Goal: Task Accomplishment & Management: Use online tool/utility

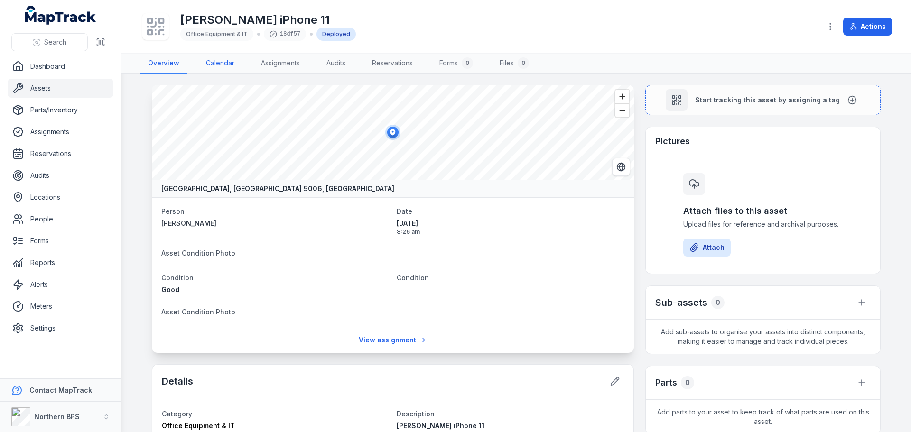
click at [215, 61] on link "Calendar" at bounding box center [220, 64] width 44 height 20
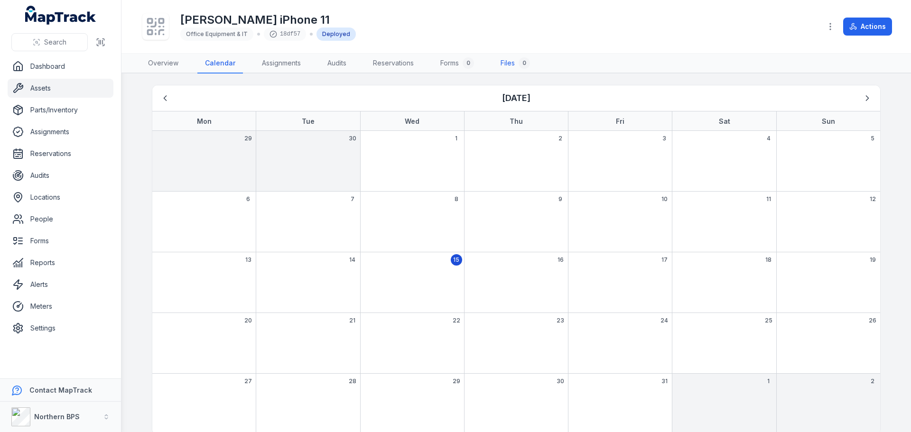
click at [510, 59] on link "Files 0" at bounding box center [515, 64] width 45 height 20
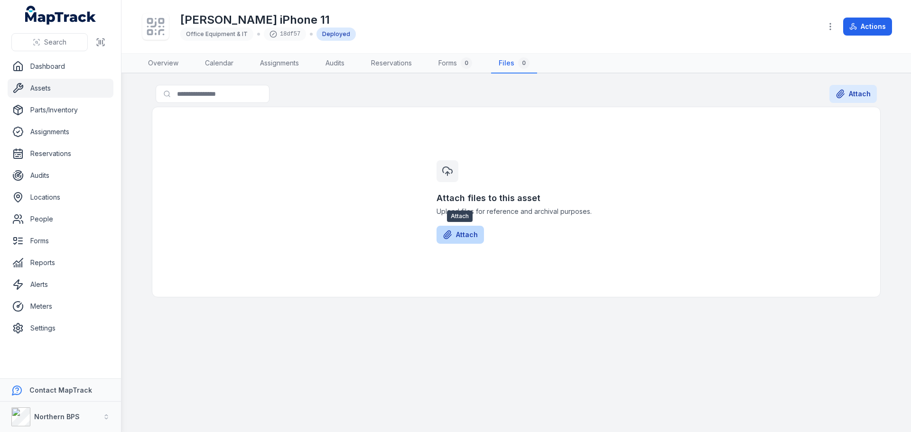
click at [458, 231] on button "Attach" at bounding box center [460, 235] width 47 height 18
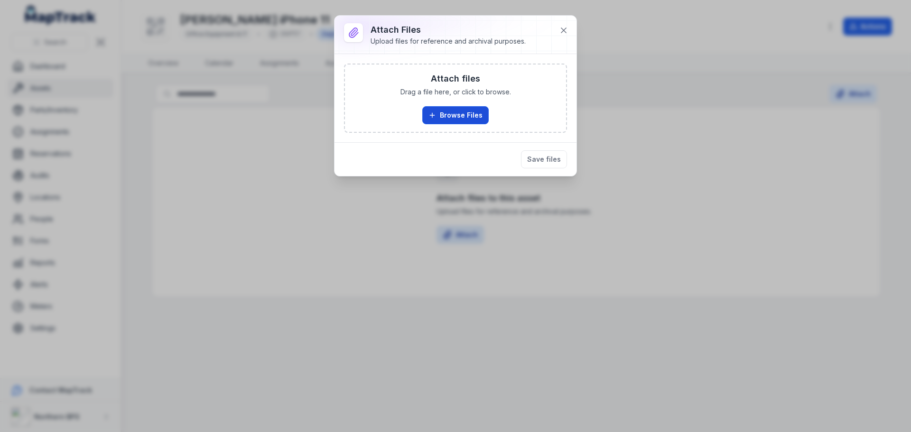
click at [466, 115] on button "Browse Files" at bounding box center [456, 115] width 66 height 18
